Goal: Task Accomplishment & Management: Use online tool/utility

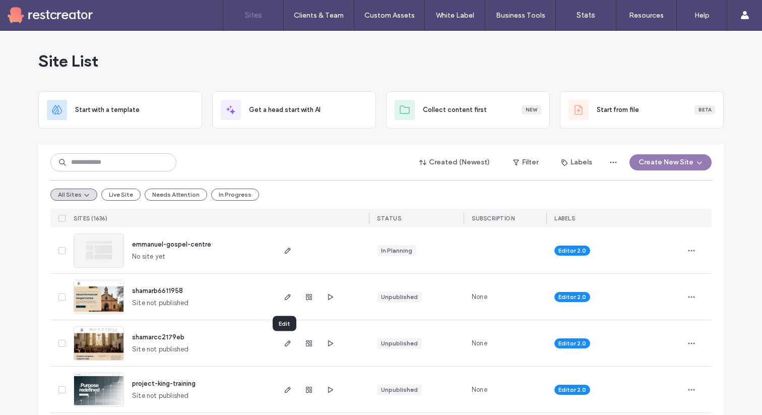
click at [285, 341] on use "button" at bounding box center [288, 343] width 6 height 6
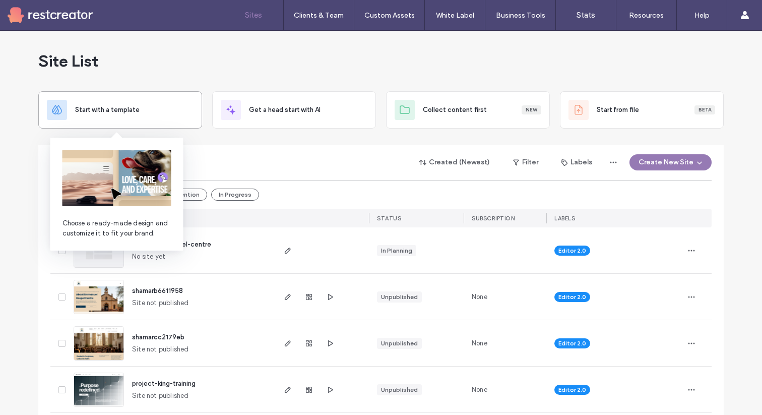
click at [164, 106] on div "Start with a template" at bounding box center [134, 110] width 118 height 10
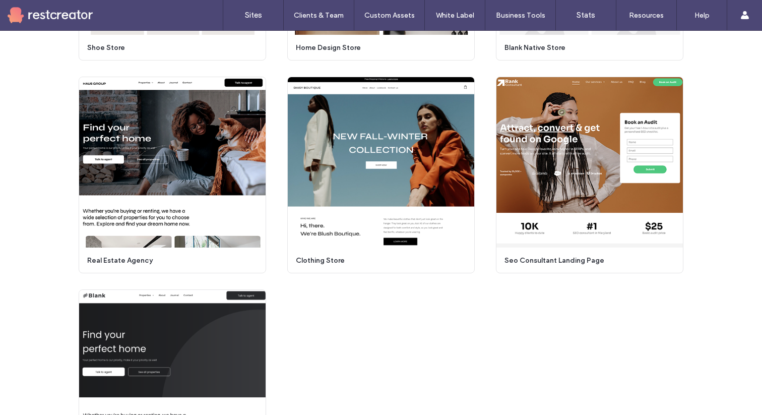
scroll to position [687, 0]
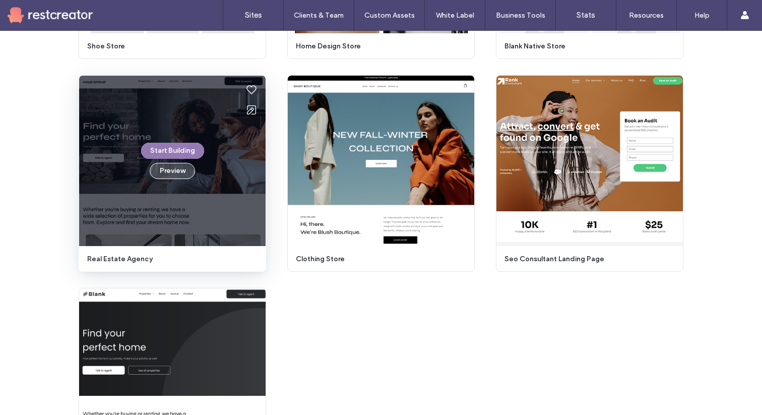
click at [176, 171] on button "Preview" at bounding box center [172, 171] width 45 height 16
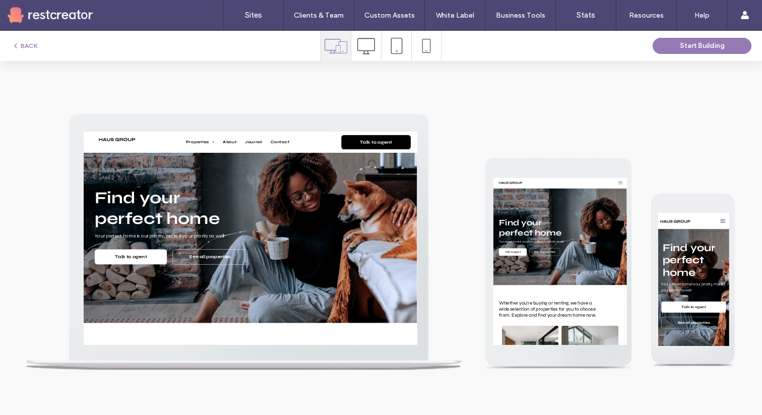
scroll to position [0, 0]
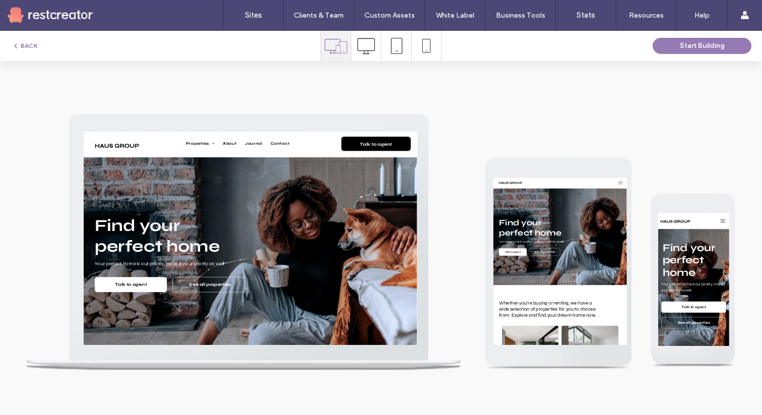
click at [22, 45] on button "BACK" at bounding box center [25, 46] width 26 height 12
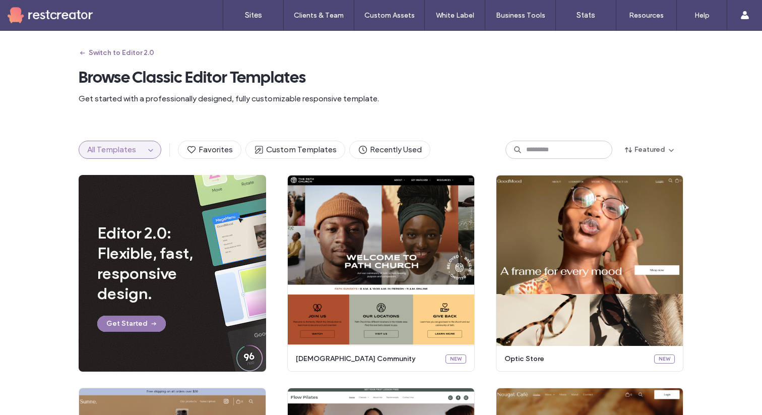
click at [88, 53] on button "Switch to Editor 2.0" at bounding box center [117, 53] width 76 height 16
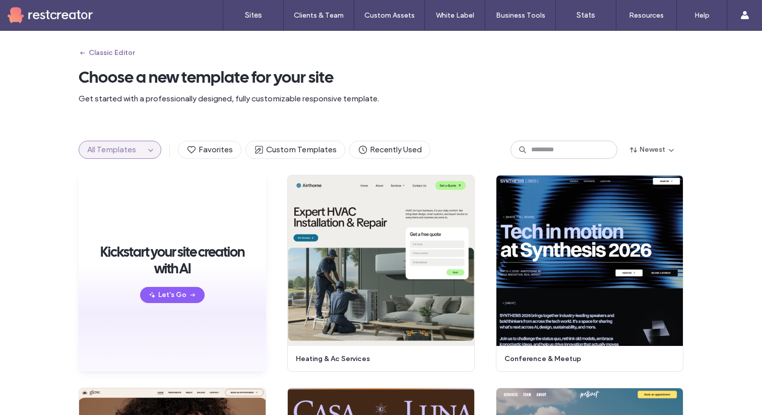
click at [118, 54] on button "Classic Editor" at bounding box center [107, 53] width 56 height 16
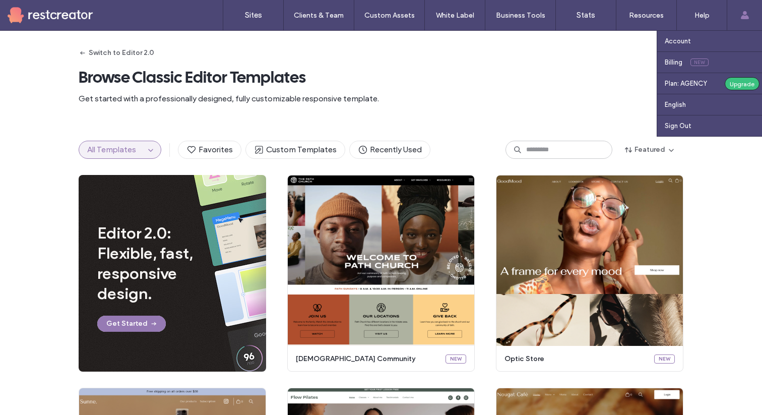
click at [744, 20] on span at bounding box center [745, 15] width 8 height 30
click at [745, 17] on use at bounding box center [744, 15] width 8 height 8
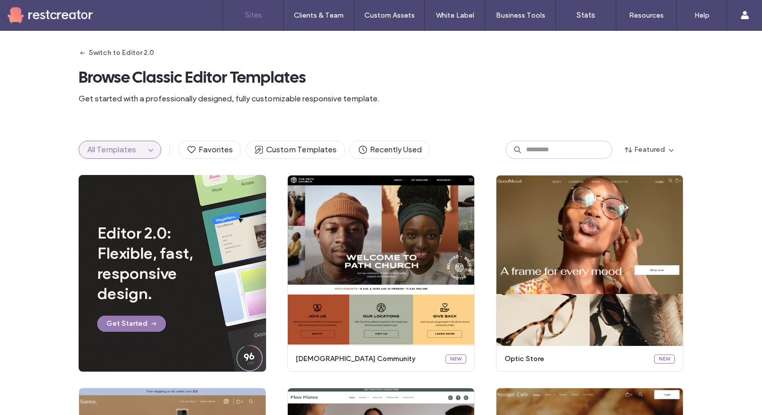
click at [251, 20] on label "Sites" at bounding box center [253, 15] width 17 height 9
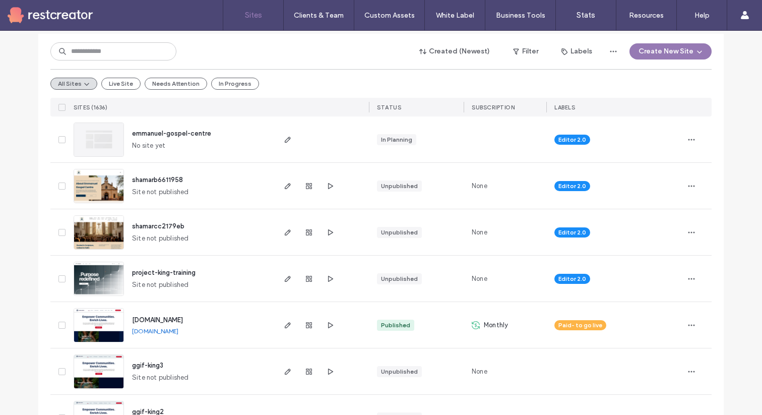
scroll to position [113, 0]
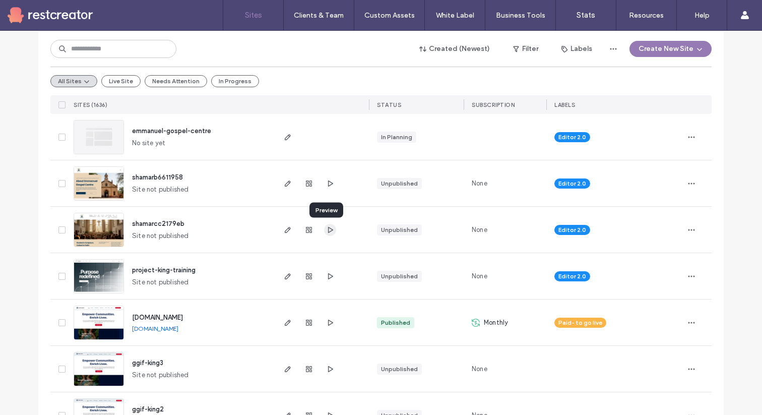
click at [326, 229] on icon "button" at bounding box center [330, 230] width 8 height 8
